Goal: Information Seeking & Learning: Learn about a topic

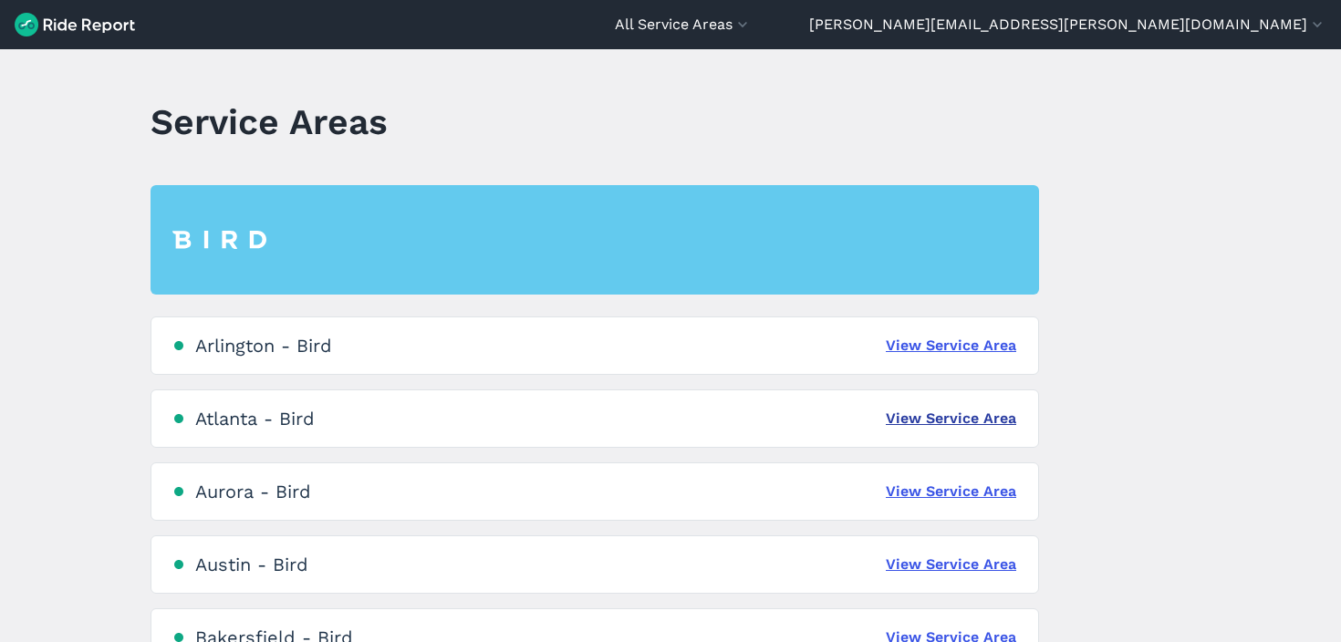
click at [948, 422] on link "View Service Area" at bounding box center [951, 419] width 130 height 22
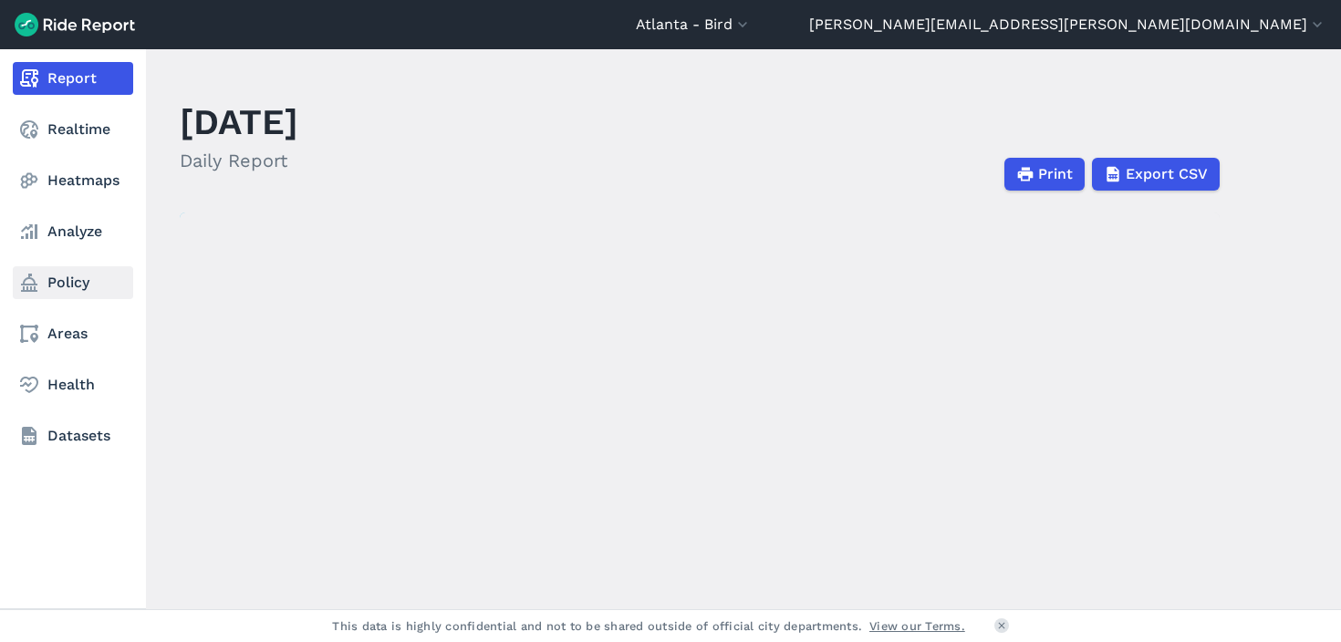
click at [73, 282] on link "Policy" at bounding box center [73, 282] width 120 height 33
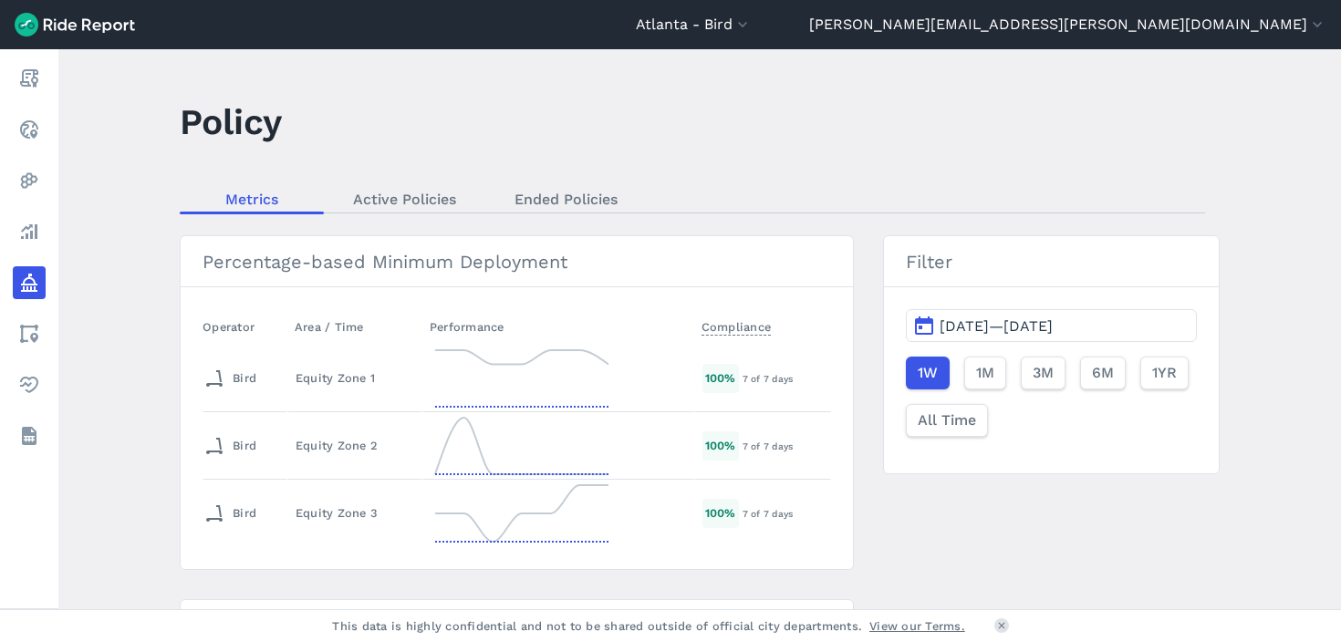
click at [977, 322] on span "[DATE]—[DATE]" at bounding box center [995, 325] width 113 height 17
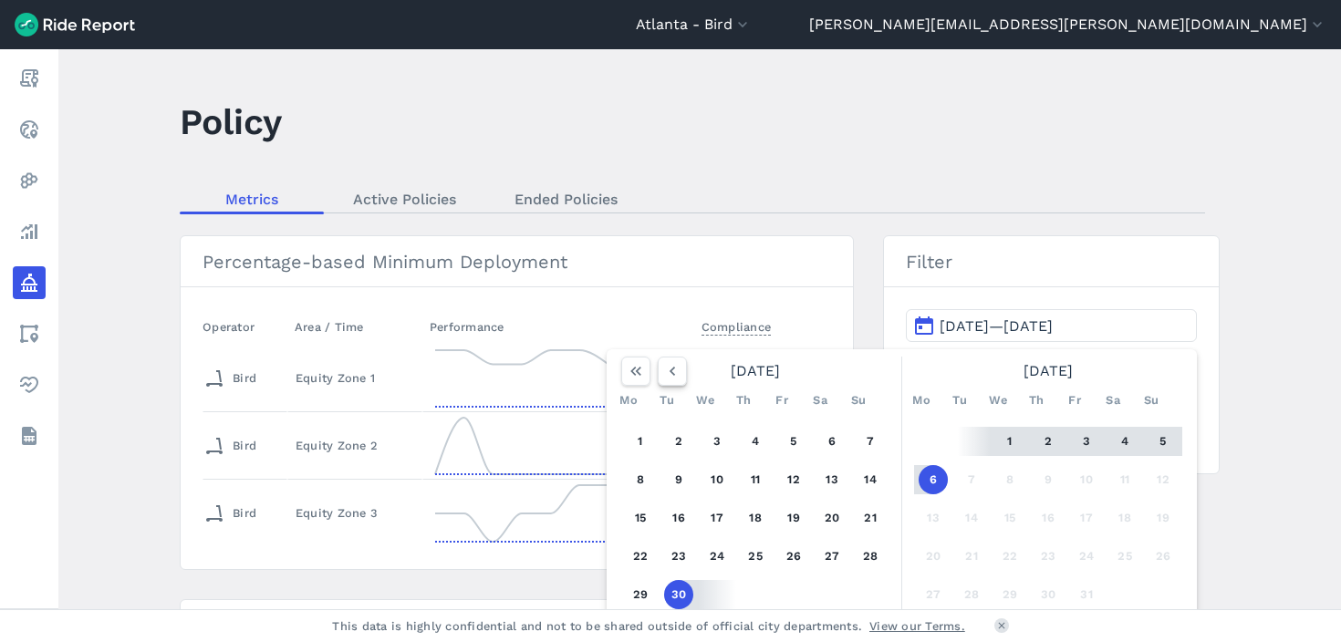
click at [658, 368] on button "button" at bounding box center [672, 371] width 29 height 29
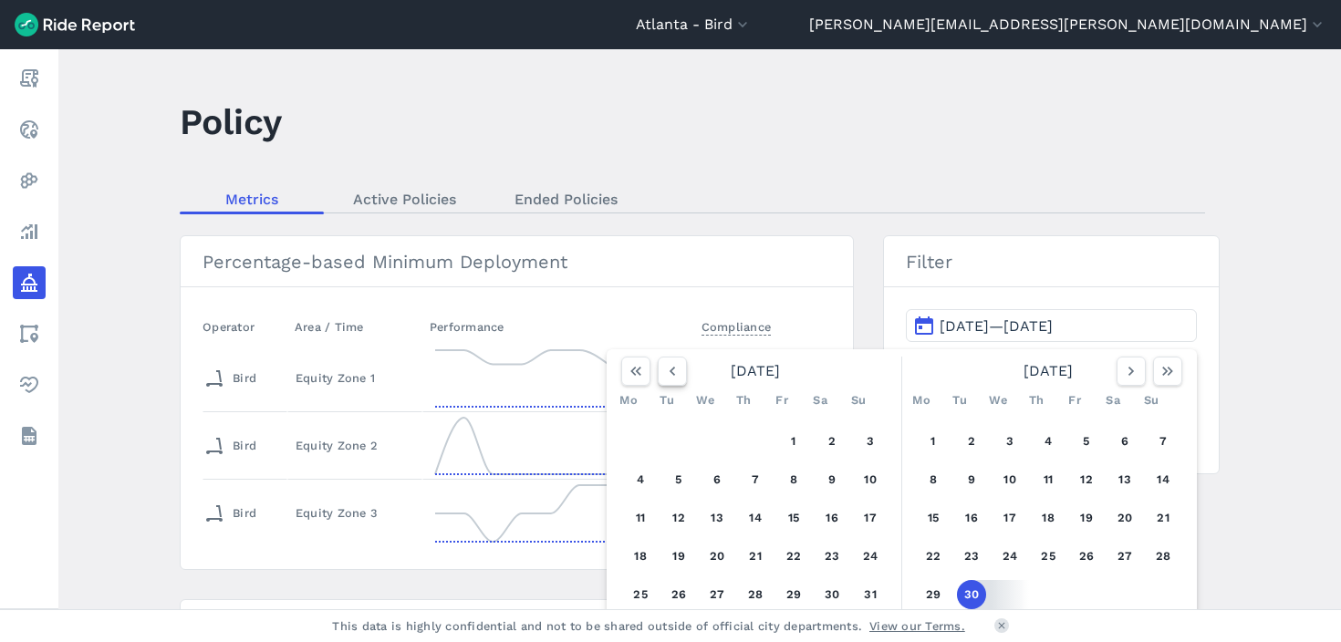
click at [658, 368] on button "button" at bounding box center [672, 371] width 29 height 29
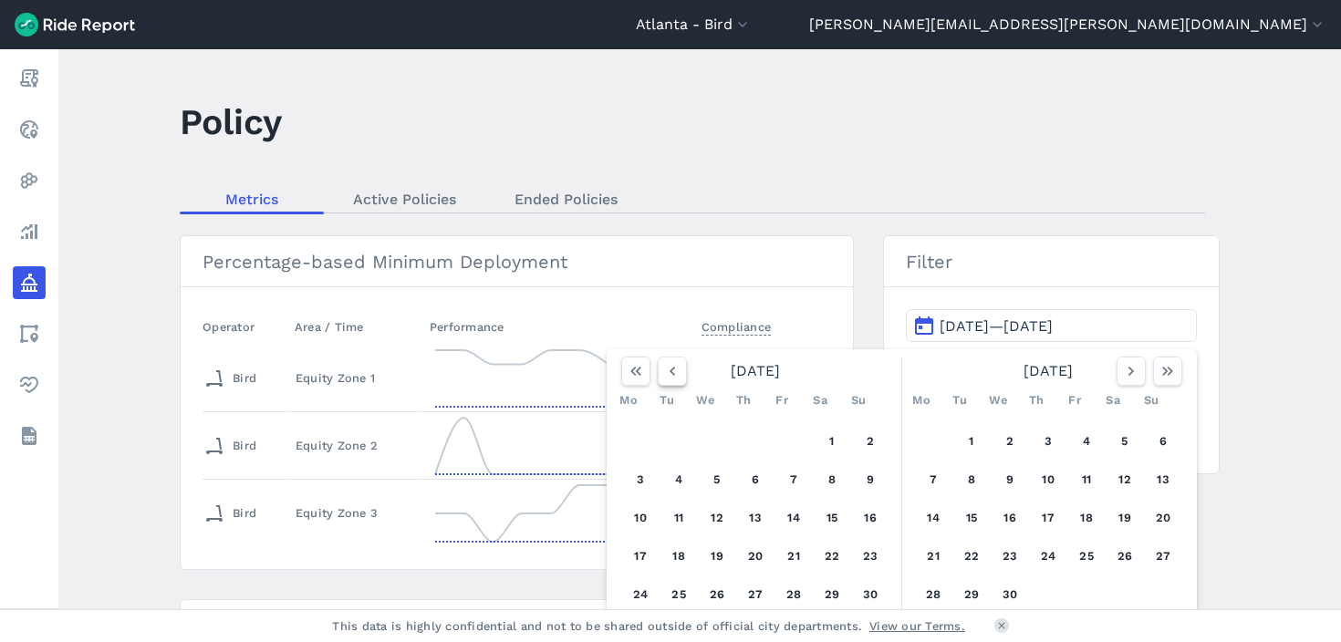
click at [658, 368] on button "button" at bounding box center [672, 371] width 29 height 29
click at [717, 443] on button "1" at bounding box center [716, 441] width 29 height 29
click at [1123, 378] on icon "button" at bounding box center [1131, 371] width 18 height 18
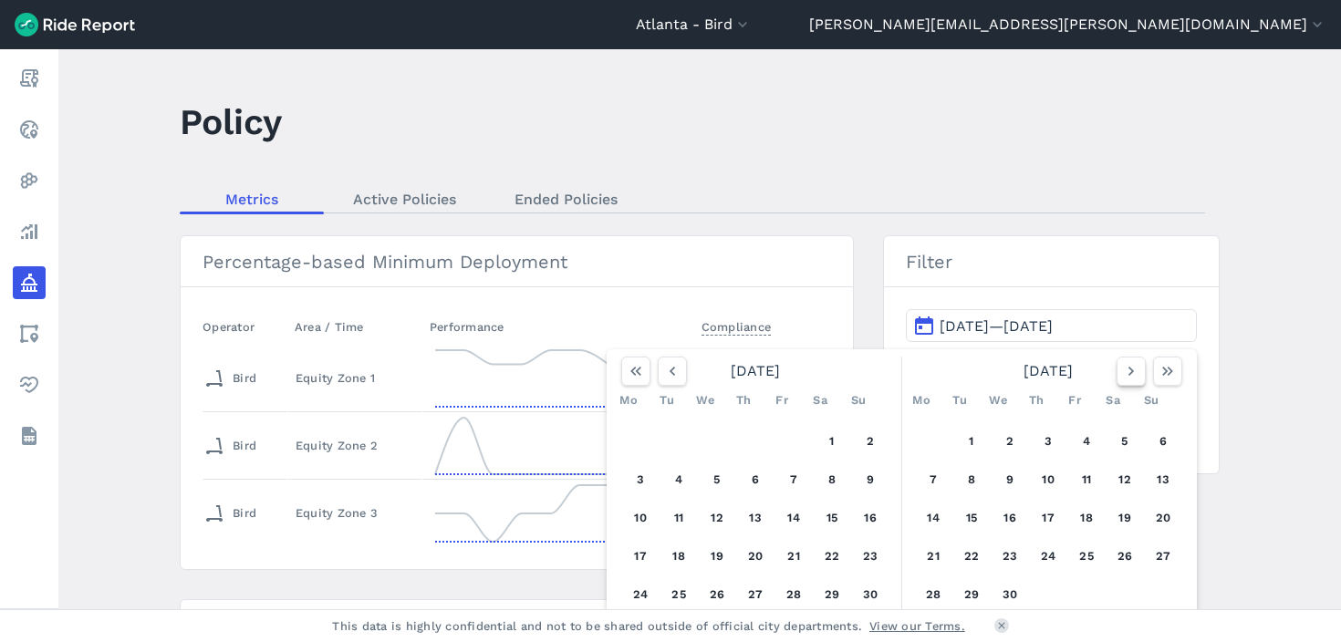
click at [1123, 378] on icon "button" at bounding box center [1131, 371] width 18 height 18
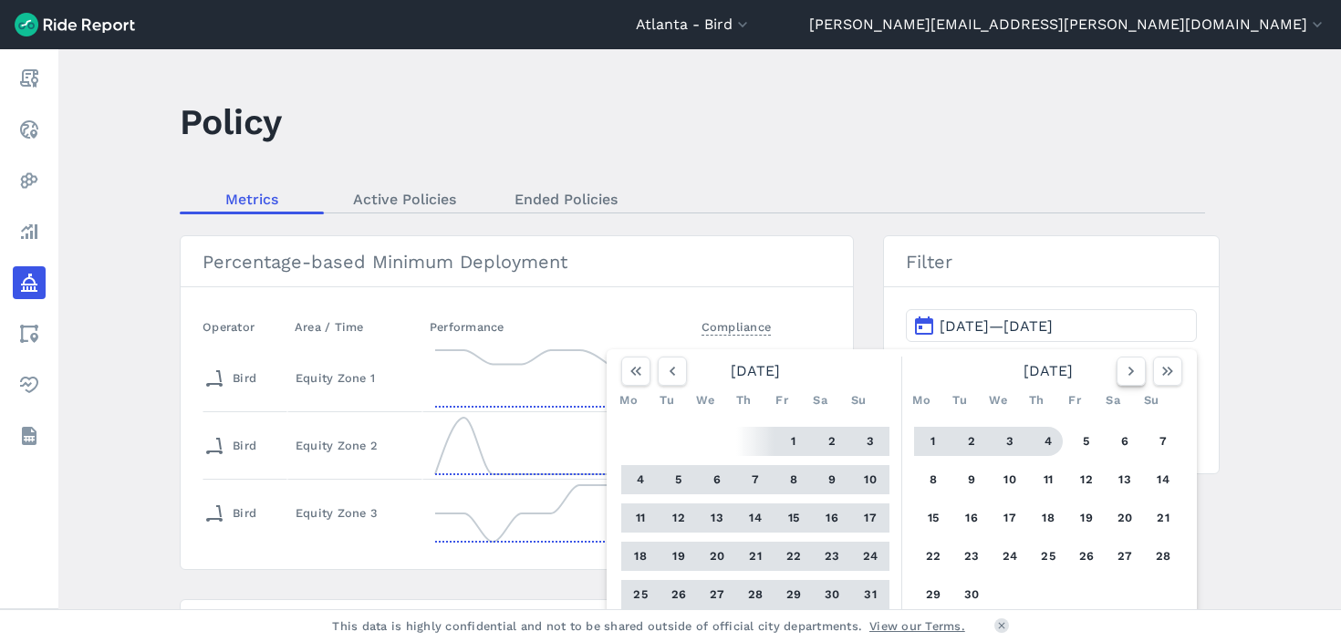
click at [1122, 375] on icon "button" at bounding box center [1131, 371] width 18 height 18
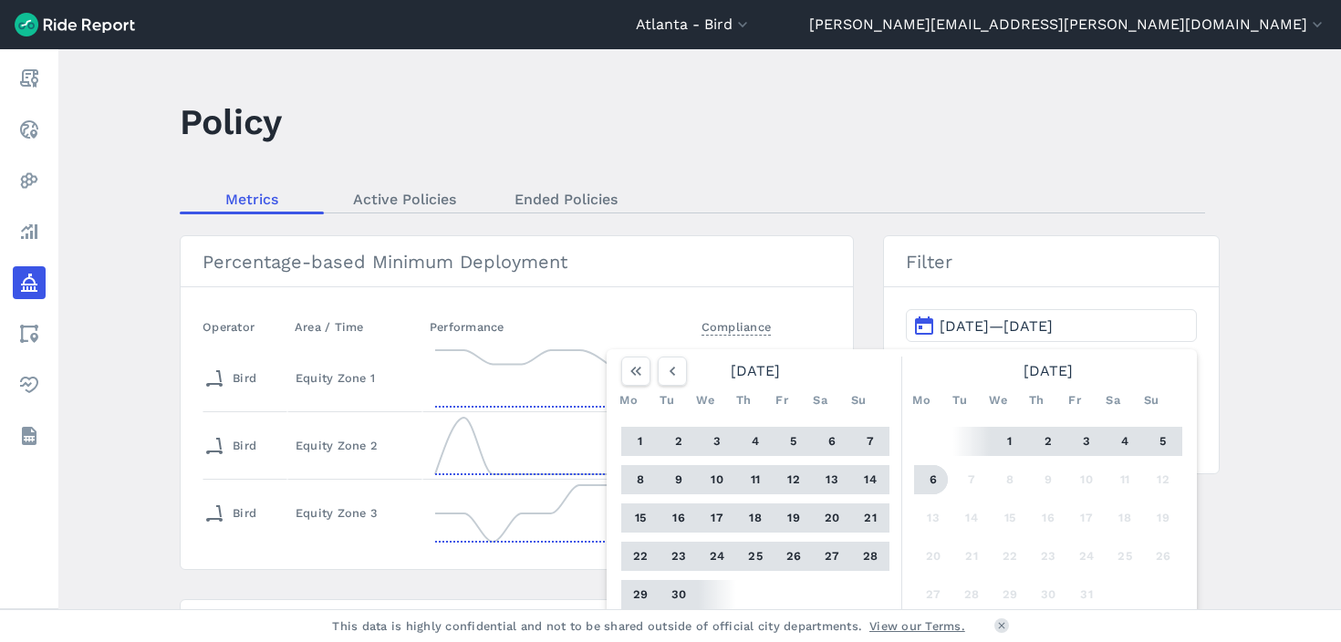
click at [928, 482] on button "6" at bounding box center [932, 479] width 29 height 29
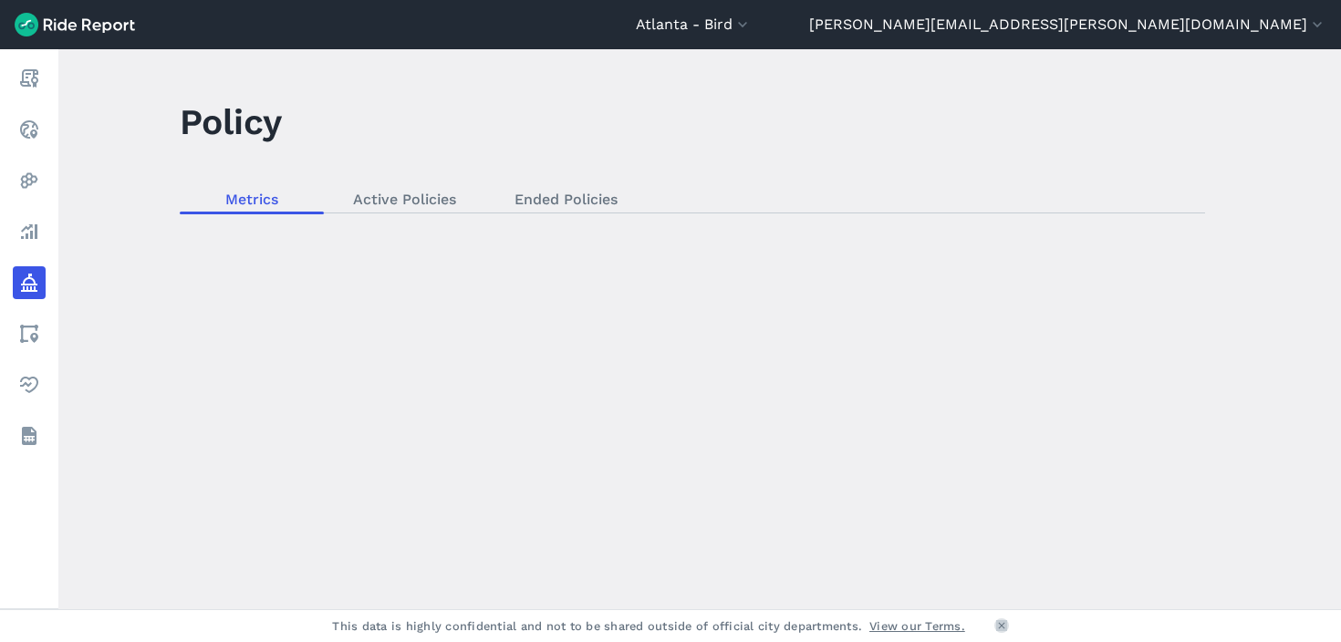
click at [1001, 621] on icon at bounding box center [1001, 625] width 11 height 11
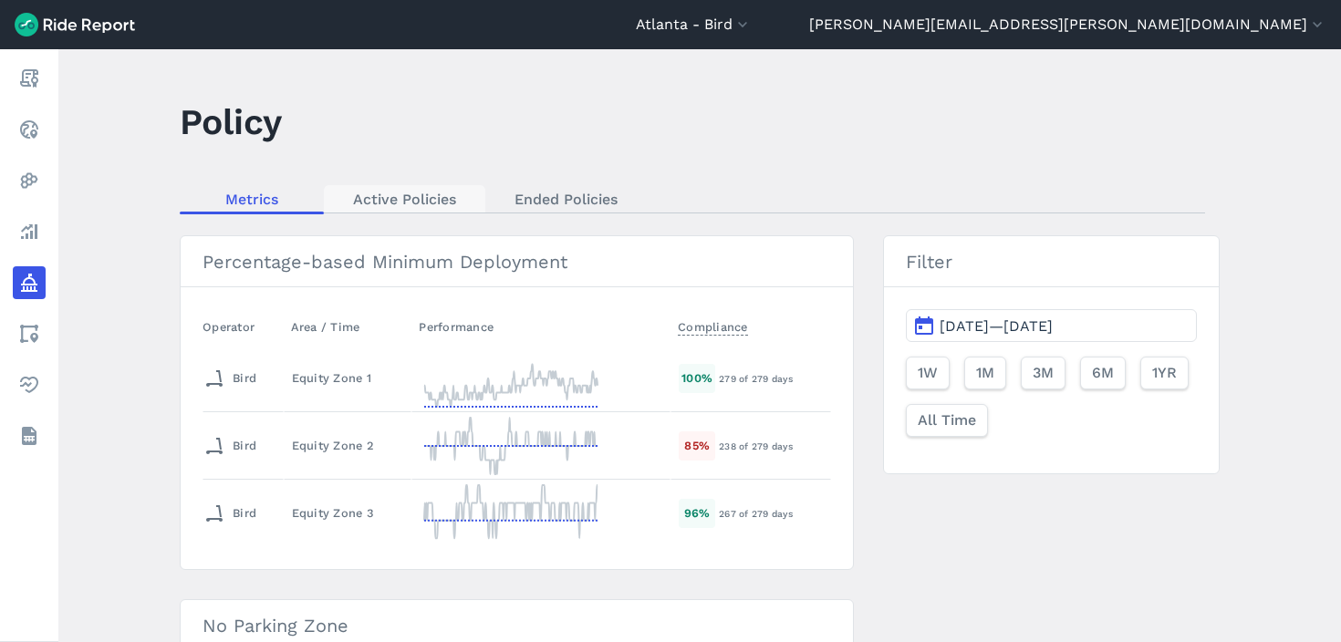
click at [406, 210] on link "Active Policies" at bounding box center [404, 198] width 161 height 27
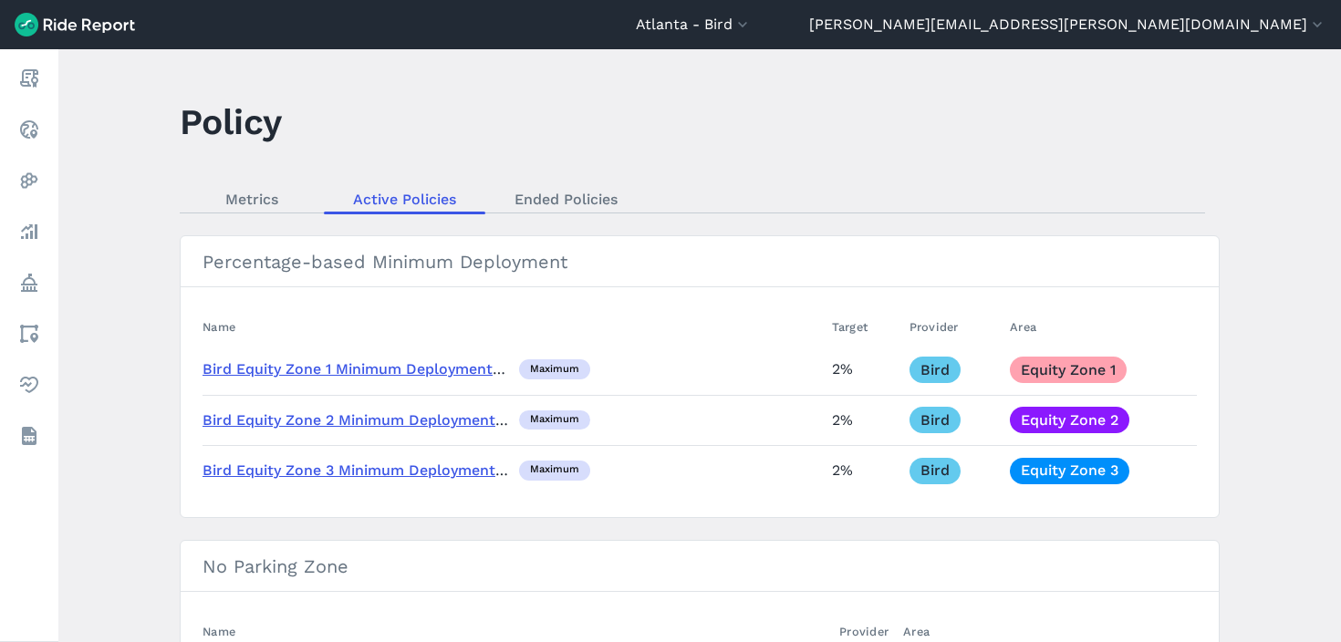
click at [838, 370] on td "2%" at bounding box center [863, 370] width 78 height 50
click at [919, 233] on main "Policy Metrics Active Policies Ended Policies Percentage-based Minimum Deployme…" at bounding box center [699, 345] width 1282 height 593
click at [916, 198] on nav "Metrics Active Policies Ended Policies" at bounding box center [692, 199] width 1025 height 28
click at [470, 368] on link "Bird Equity Zone 1 Minimum Deployment 2%" at bounding box center [360, 368] width 316 height 17
